Goal: Register for event/course

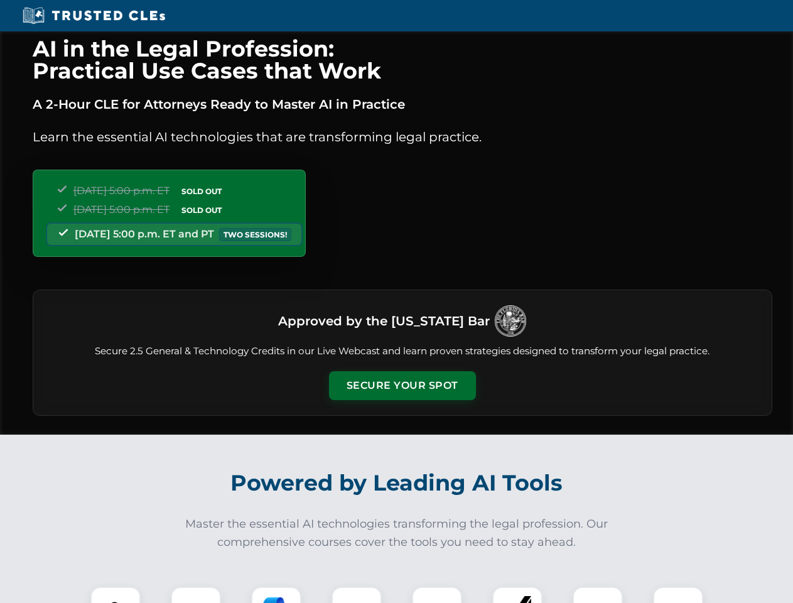
click at [402, 386] on button "Secure Your Spot" at bounding box center [402, 385] width 147 height 29
click at [116, 595] on img at bounding box center [115, 612] width 36 height 36
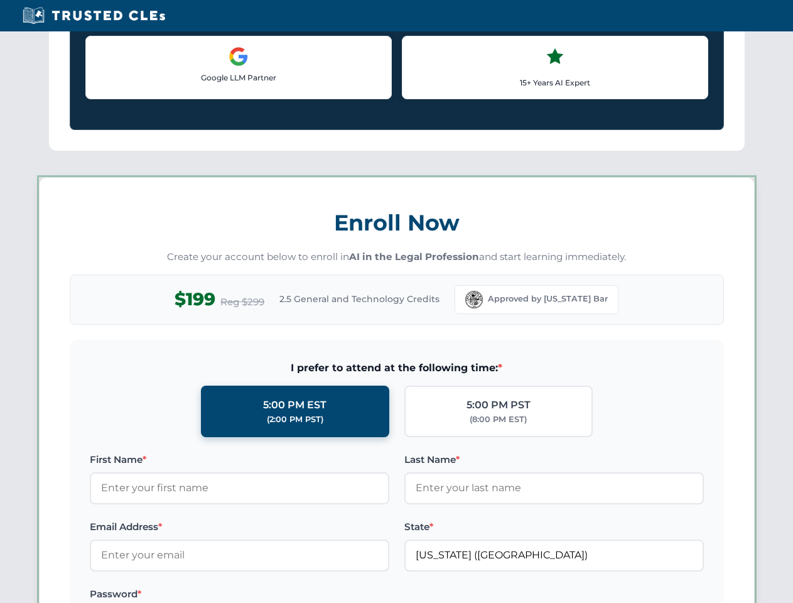
click at [276, 595] on label "Password *" at bounding box center [240, 594] width 300 height 15
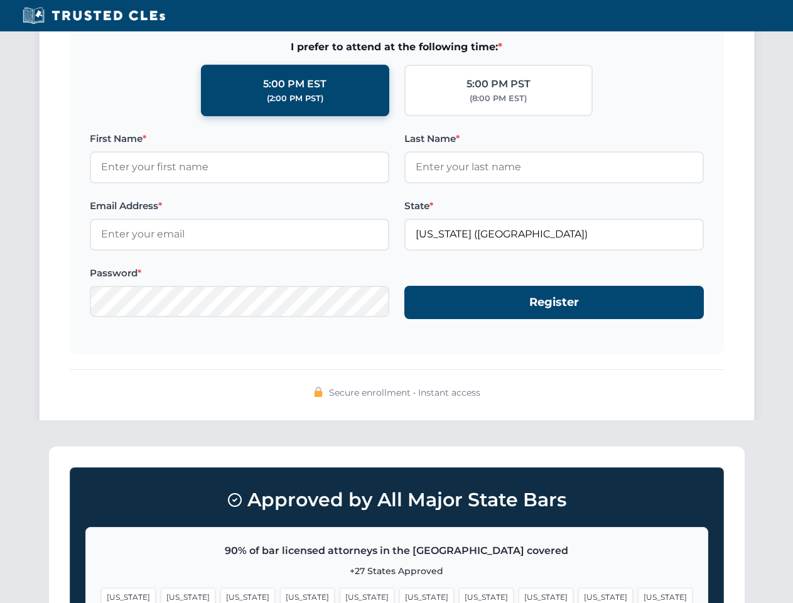
click at [579, 595] on span "[US_STATE]" at bounding box center [606, 597] width 55 height 18
